Goal: Information Seeking & Learning: Learn about a topic

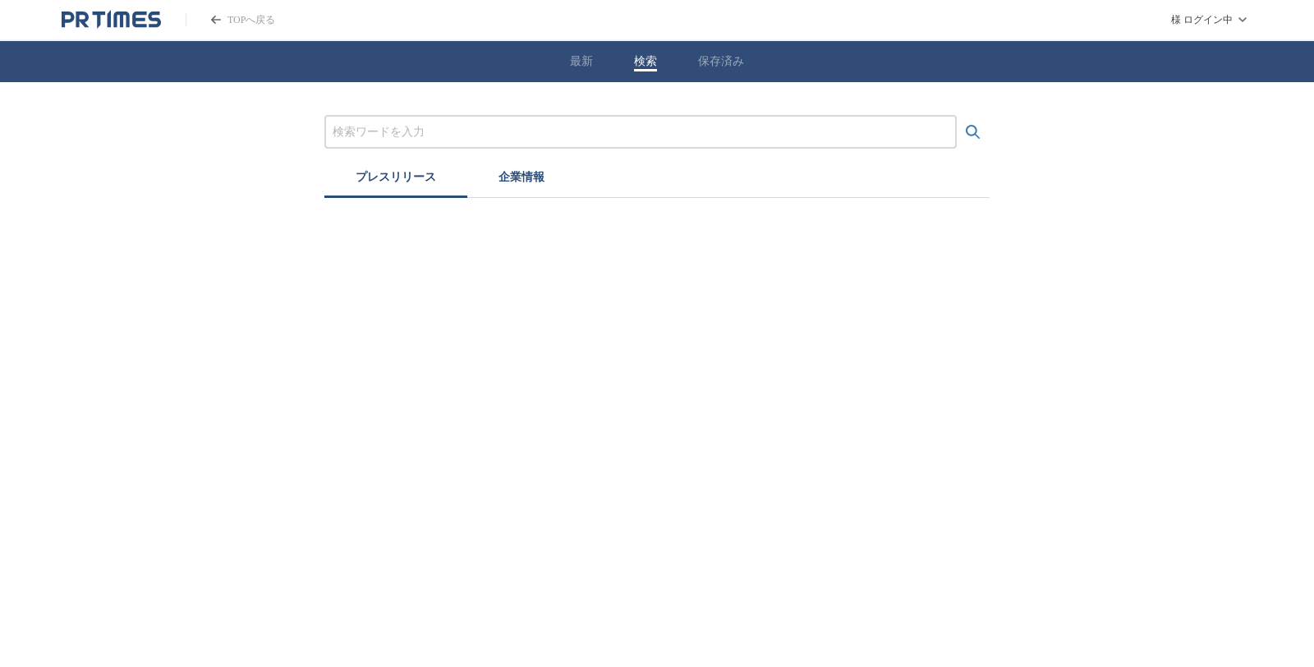
click at [420, 133] on input "プレスリリースおよび企業を検索する" at bounding box center [641, 132] width 616 height 18
type input "漫画"
click at [990, 132] on div "漫画 プレスリリース 企業情報" at bounding box center [657, 140] width 1314 height 116
click at [981, 132] on icon "検索する" at bounding box center [974, 132] width 20 height 20
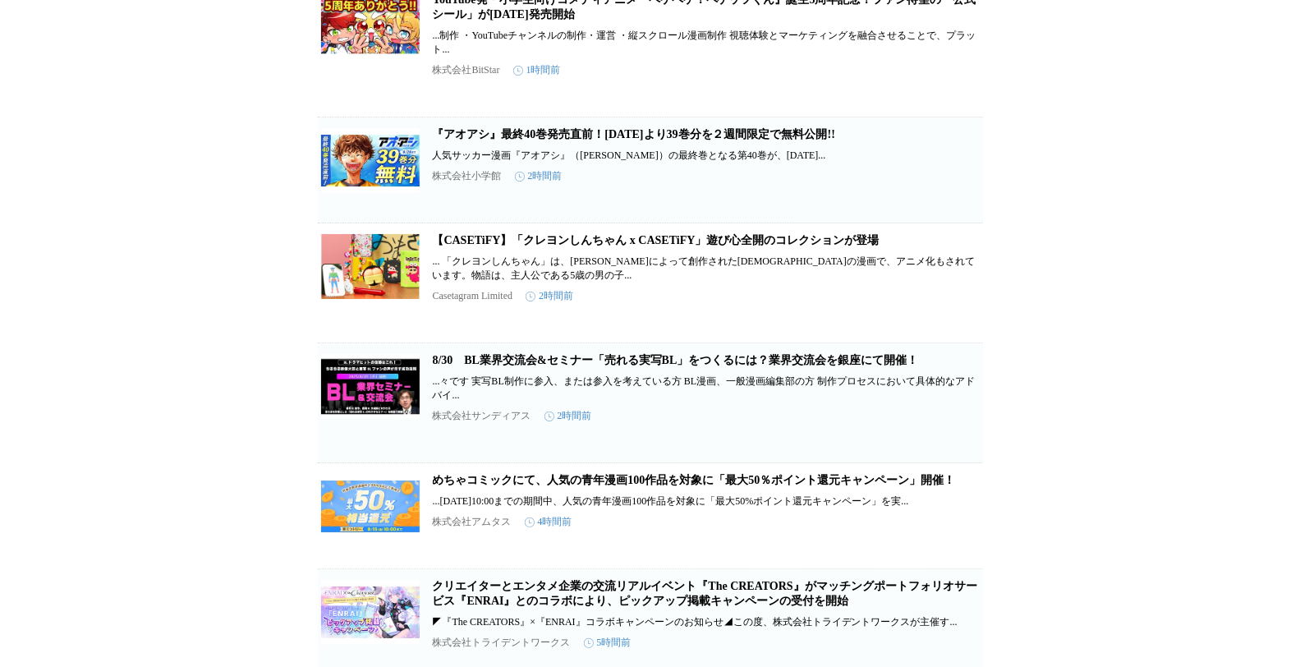
scroll to position [547, 0]
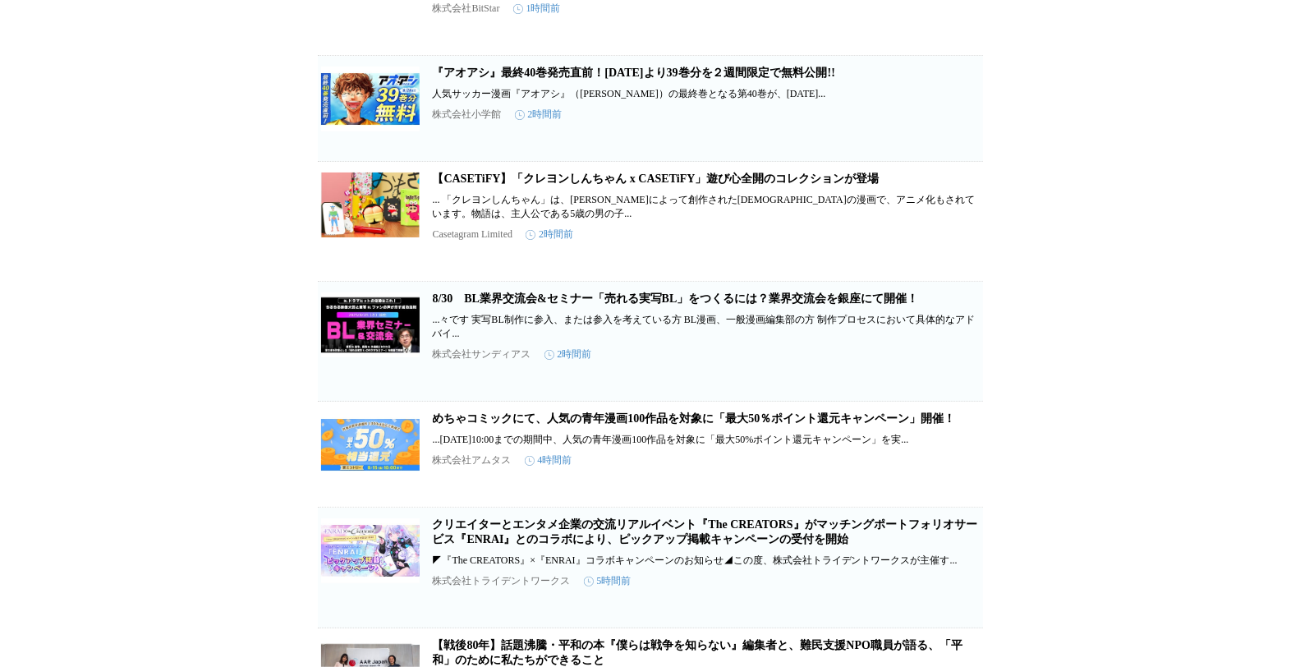
click at [523, 185] on link "【CASETiFY】「クレヨンしんちゃん x CASETiFY」遊び心全開のコレクションが登場" at bounding box center [656, 179] width 447 height 12
